Goal: Task Accomplishment & Management: Use online tool/utility

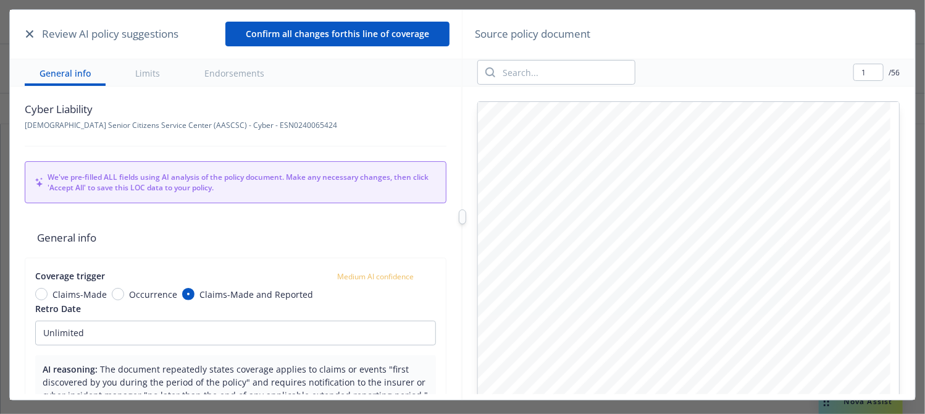
click at [32, 25] on div "Review AI policy suggestions Confirm all changes for this line of coverage" at bounding box center [236, 34] width 452 height 49
click at [28, 30] on icon "button" at bounding box center [29, 33] width 7 height 7
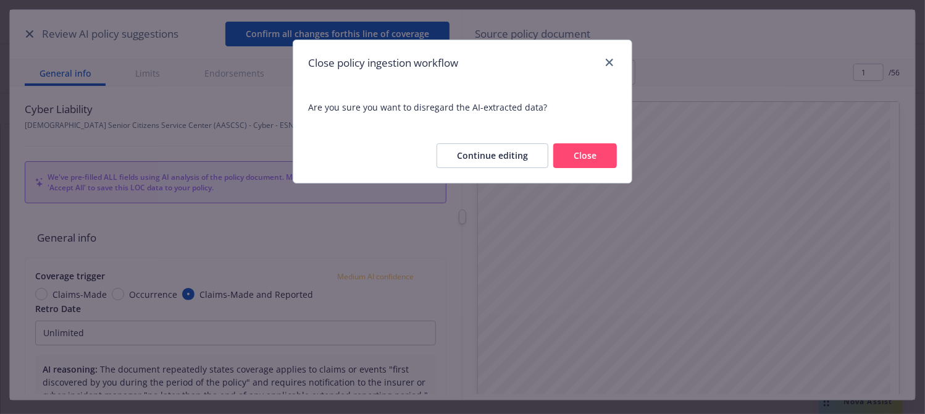
click at [579, 151] on button "Close" at bounding box center [585, 155] width 64 height 25
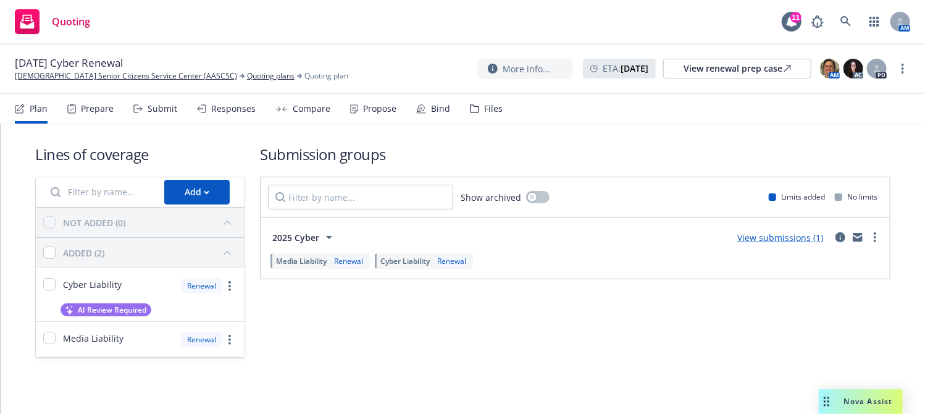
click at [372, 107] on div "Propose" at bounding box center [379, 109] width 33 height 10
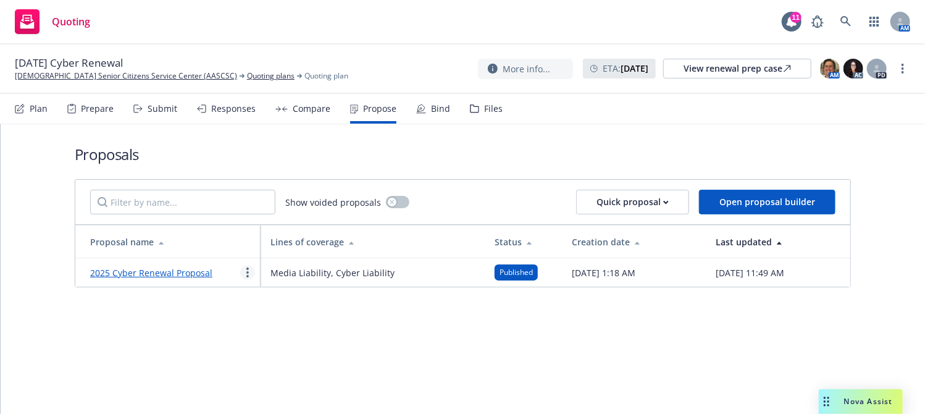
click at [245, 268] on link "more" at bounding box center [247, 272] width 15 height 15
click at [276, 224] on span "See client view" at bounding box center [286, 227] width 91 height 12
